Goal: Information Seeking & Learning: Understand process/instructions

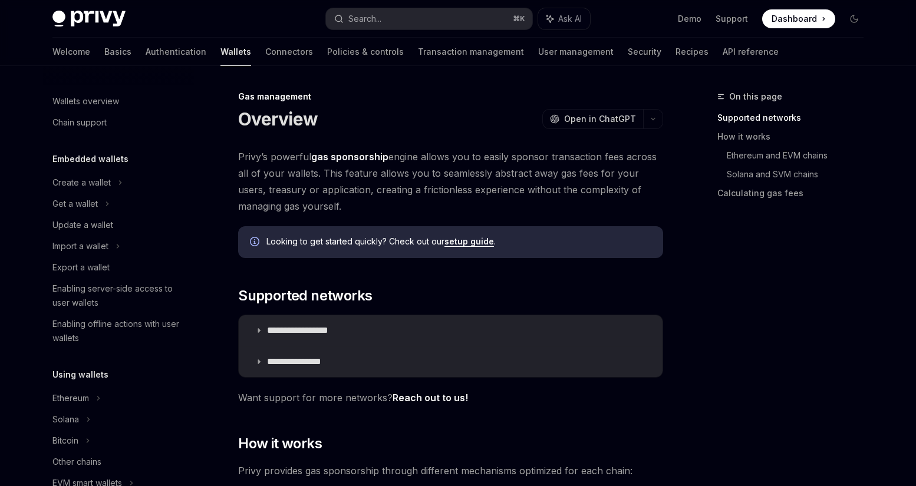
scroll to position [526, 0]
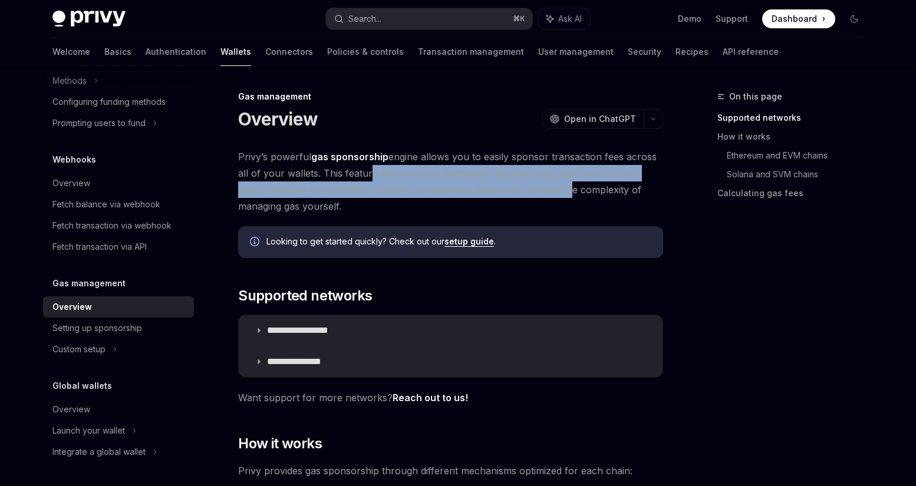
drag, startPoint x: 364, startPoint y: 174, endPoint x: 533, endPoint y: 190, distance: 170.5
click at [533, 190] on span "Privy’s powerful gas sponsorship engine allows you to easily sponsor transactio…" at bounding box center [450, 182] width 425 height 66
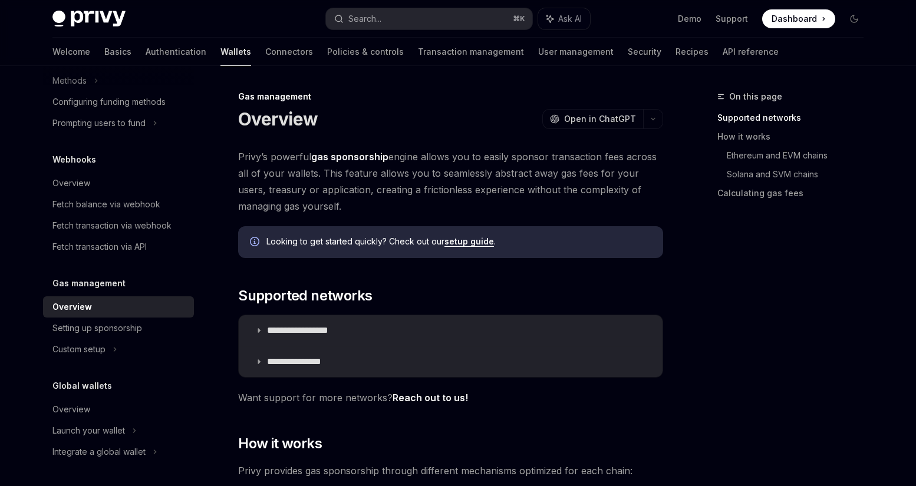
click at [533, 202] on span "Privy’s powerful gas sponsorship engine allows you to easily sponsor transactio…" at bounding box center [450, 182] width 425 height 66
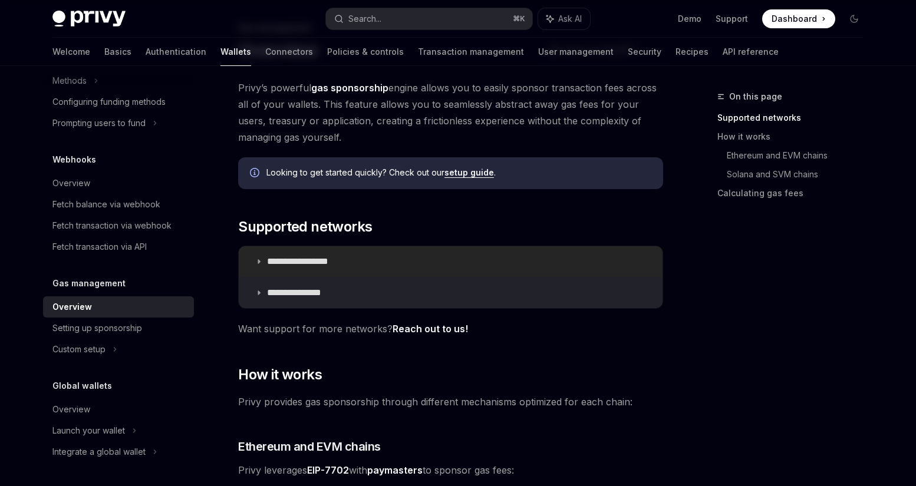
click at [434, 261] on summary "**********" at bounding box center [451, 261] width 424 height 31
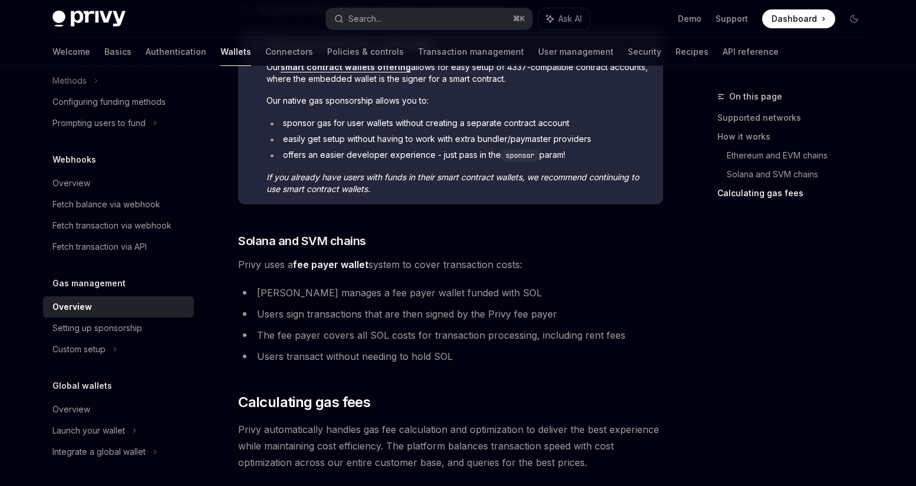
scroll to position [964, 0]
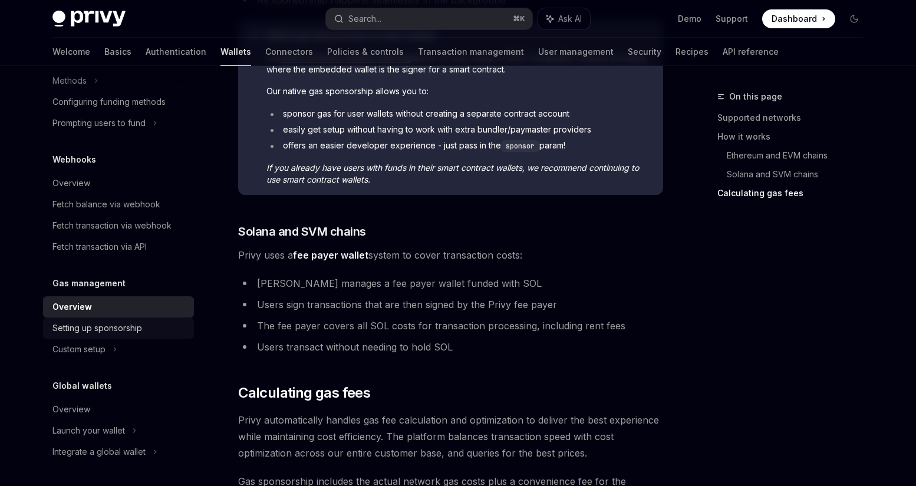
click at [110, 326] on div "Setting up sponsorship" at bounding box center [97, 328] width 90 height 14
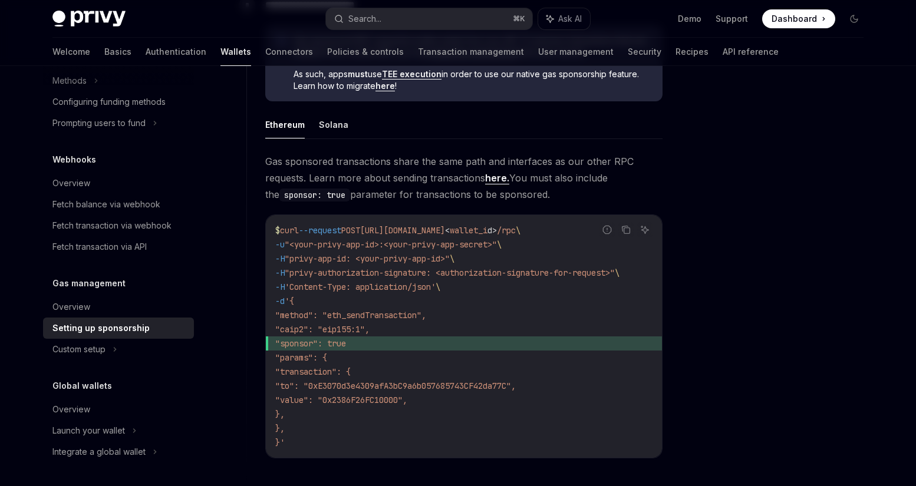
scroll to position [710, 0]
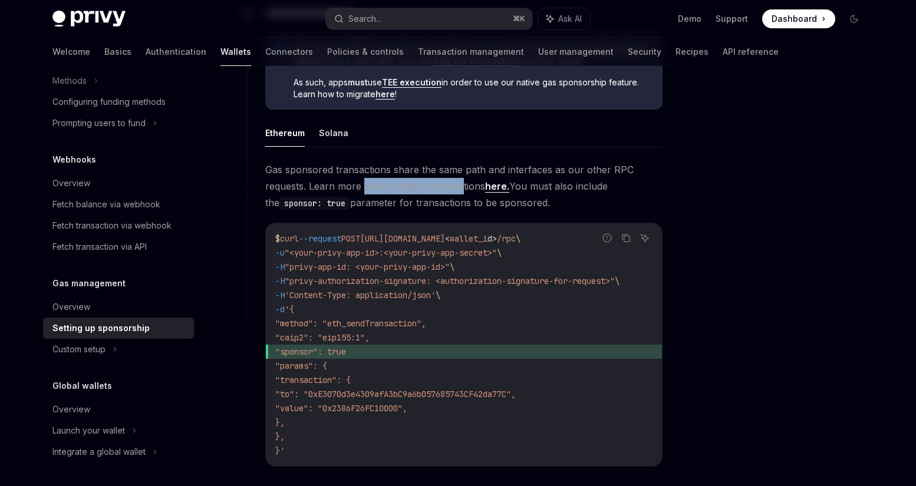
drag, startPoint x: 363, startPoint y: 187, endPoint x: 461, endPoint y: 187, distance: 98.4
click at [461, 187] on span "Gas sponsored transactions share the same path and interfaces as our other RPC …" at bounding box center [463, 186] width 397 height 50
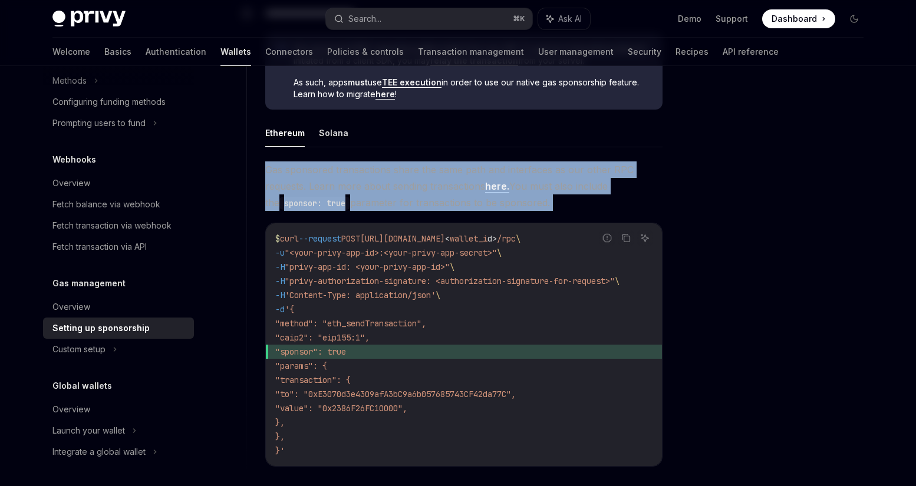
click at [461, 187] on span "Gas sponsored transactions share the same path and interfaces as our other RPC …" at bounding box center [463, 186] width 397 height 50
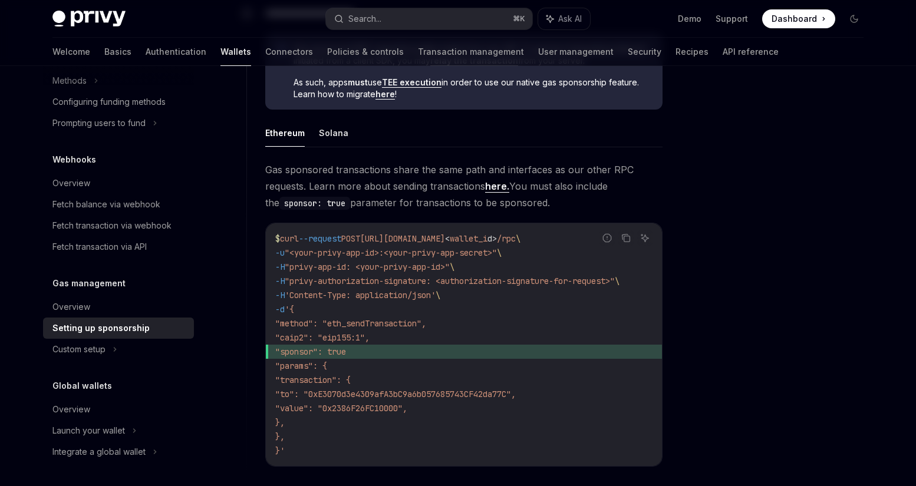
click at [436, 187] on span "Gas sponsored transactions share the same path and interfaces as our other RPC …" at bounding box center [463, 186] width 397 height 50
click at [438, 205] on span "Gas sponsored transactions share the same path and interfaces as our other RPC …" at bounding box center [463, 186] width 397 height 50
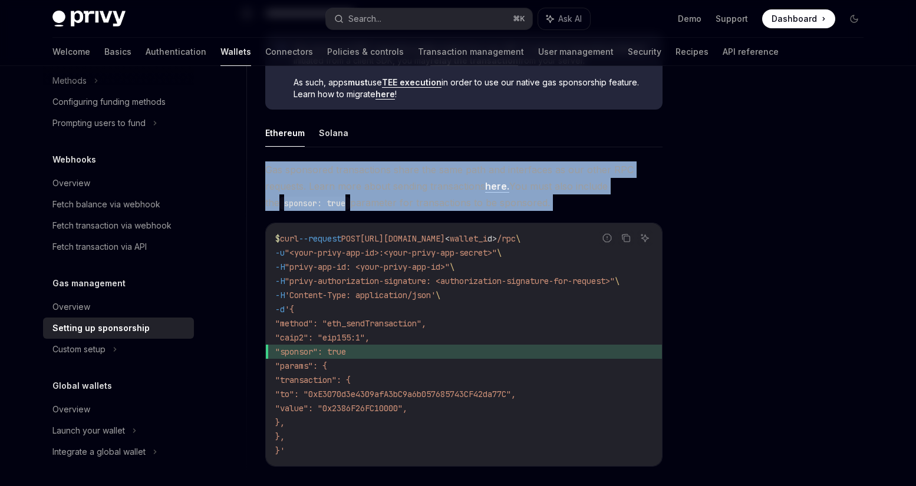
click at [438, 205] on span "Gas sponsored transactions share the same path and interfaces as our other RPC …" at bounding box center [463, 186] width 397 height 50
click at [443, 208] on span "Gas sponsored transactions share the same path and interfaces as our other RPC …" at bounding box center [463, 186] width 397 height 50
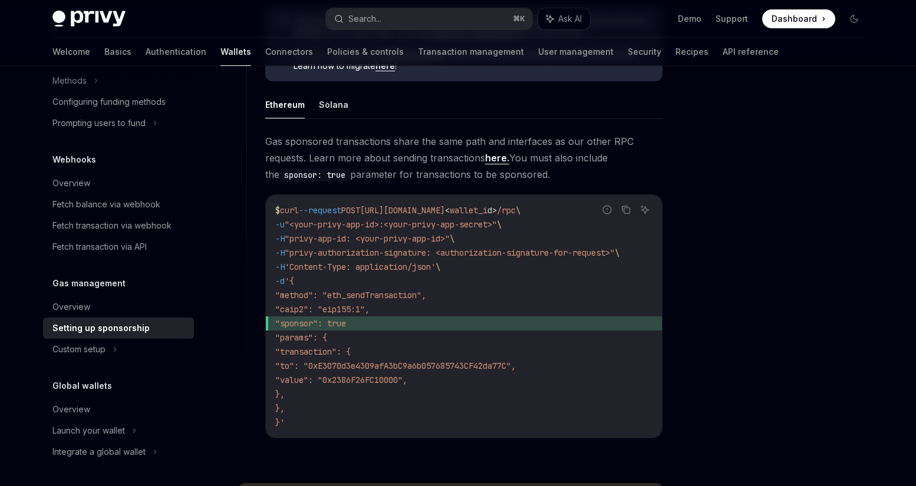
scroll to position [750, 0]
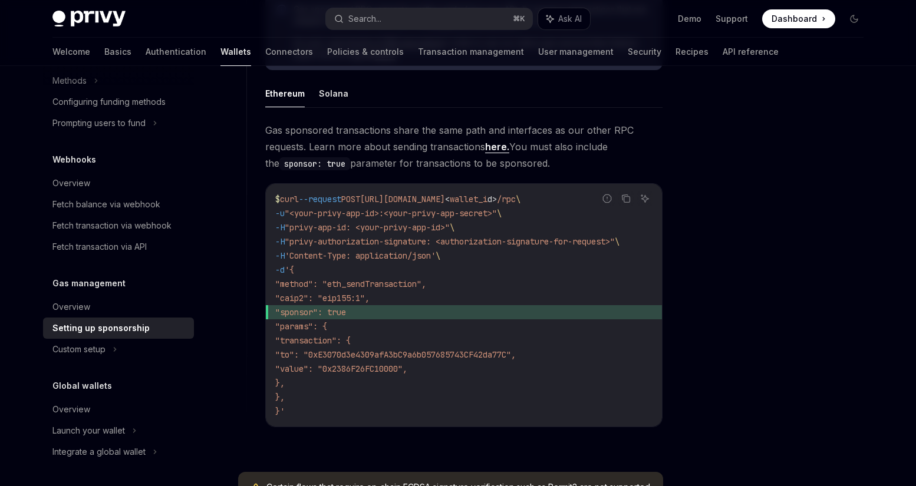
drag, startPoint x: 304, startPoint y: 310, endPoint x: 389, endPoint y: 314, distance: 85.5
click at [389, 314] on span ""sponsor": true" at bounding box center [463, 312] width 377 height 14
click at [328, 314] on span ""sponsor": true" at bounding box center [310, 312] width 71 height 11
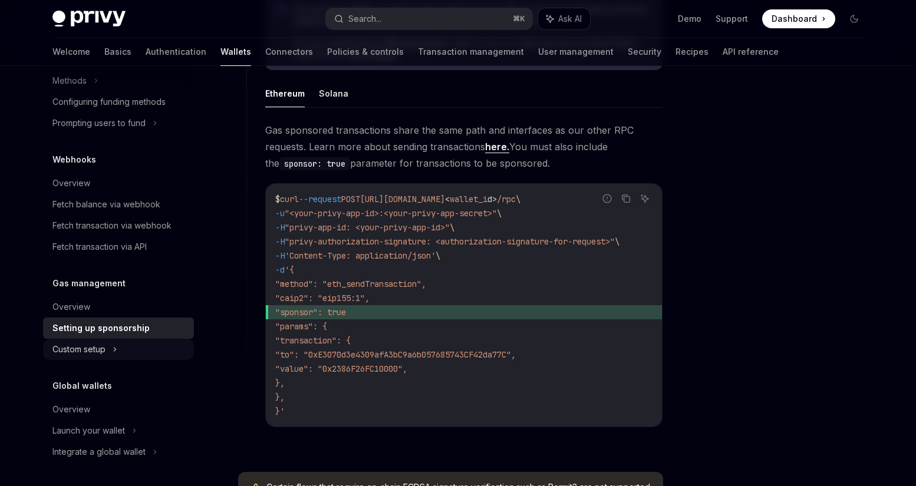
click at [103, 350] on div "Custom setup" at bounding box center [78, 349] width 53 height 14
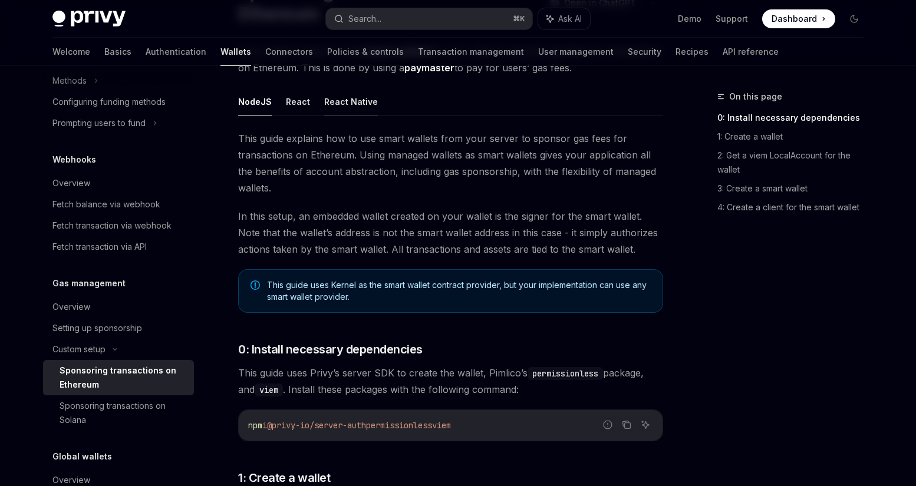
click at [353, 105] on button "React Native" at bounding box center [351, 102] width 54 height 28
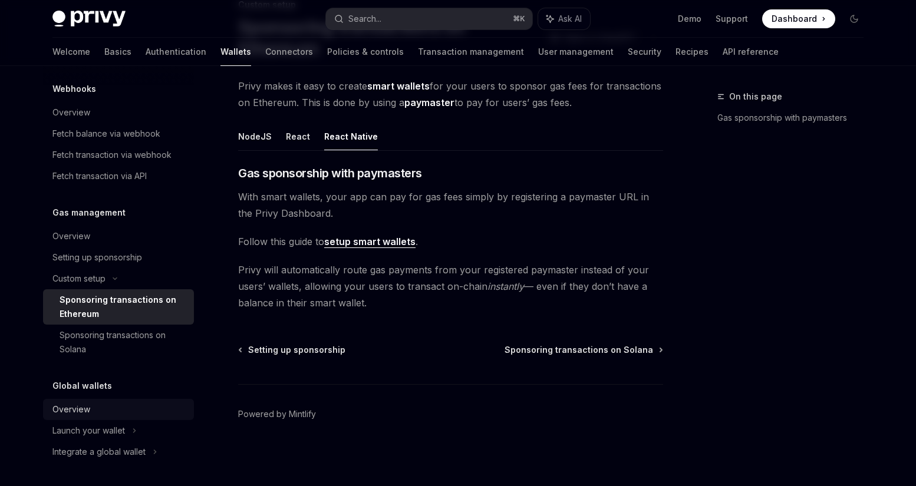
scroll to position [597, 0]
type textarea "*"
click at [698, 17] on link "Demo" at bounding box center [690, 19] width 24 height 12
